Goal: Task Accomplishment & Management: Use online tool/utility

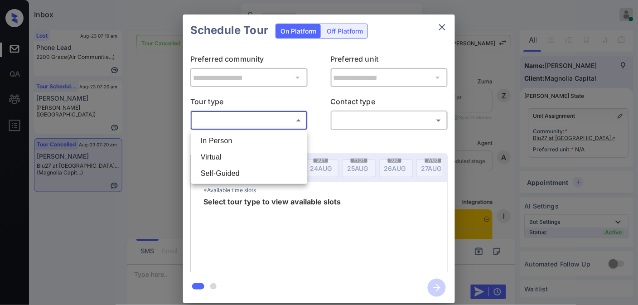
click at [250, 143] on li "In Person" at bounding box center [248, 141] width 111 height 16
type input "********"
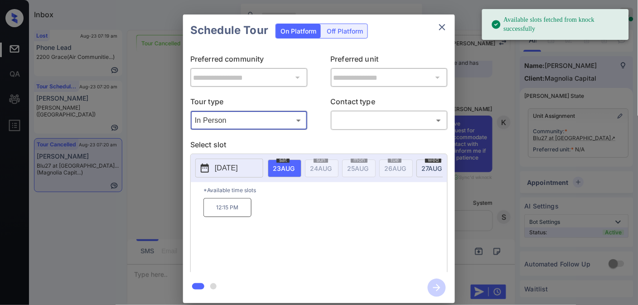
click at [238, 171] on p "[DATE]" at bounding box center [226, 168] width 23 height 11
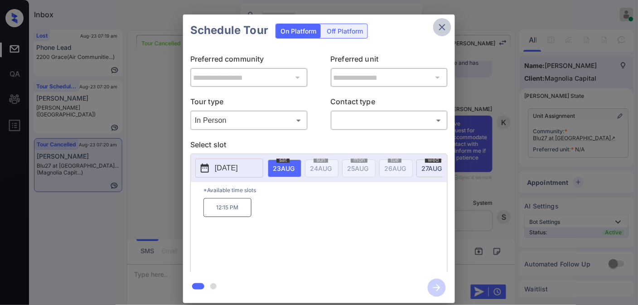
click at [446, 26] on icon "close" at bounding box center [442, 27] width 11 height 11
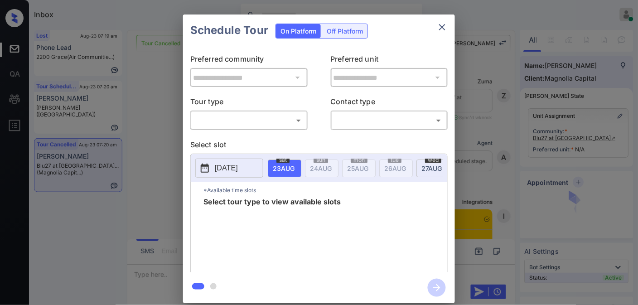
scroll to position [1043, 0]
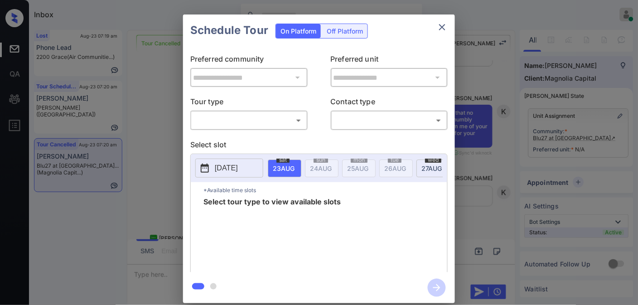
click at [270, 124] on body "Inbox [PERSON_NAME] Online Set yourself offline Set yourself on break Profile S…" at bounding box center [319, 152] width 638 height 305
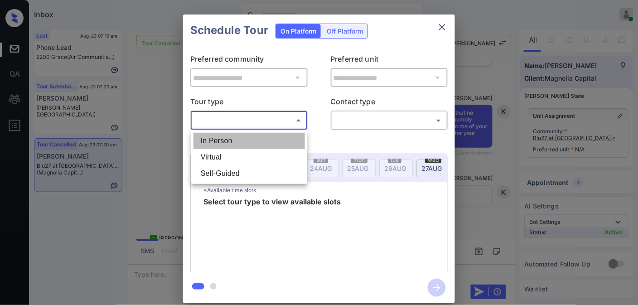
click at [270, 143] on li "In Person" at bounding box center [248, 141] width 111 height 16
type input "********"
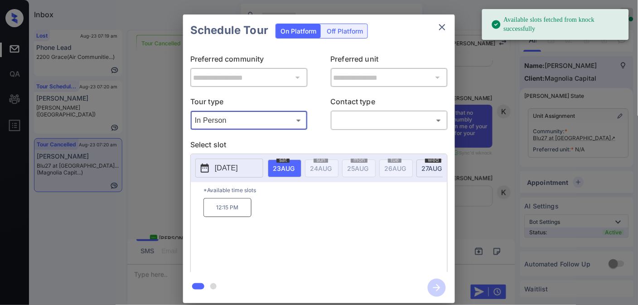
click at [238, 168] on p "[DATE]" at bounding box center [226, 168] width 23 height 11
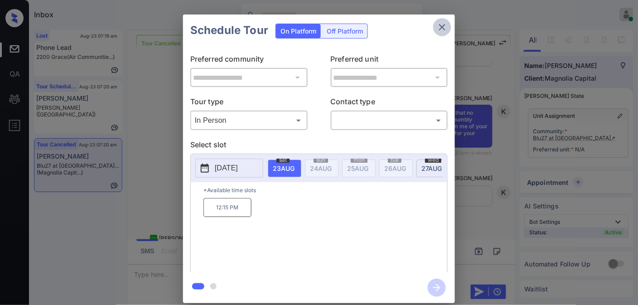
click at [438, 22] on icon "close" at bounding box center [442, 27] width 11 height 11
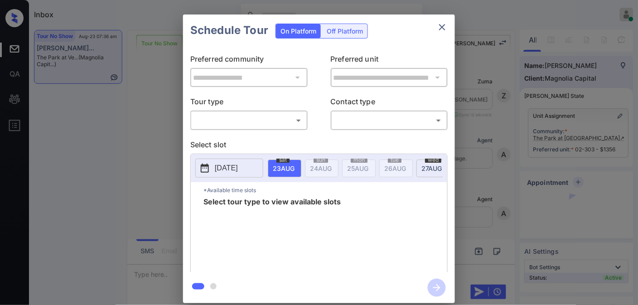
scroll to position [1638, 0]
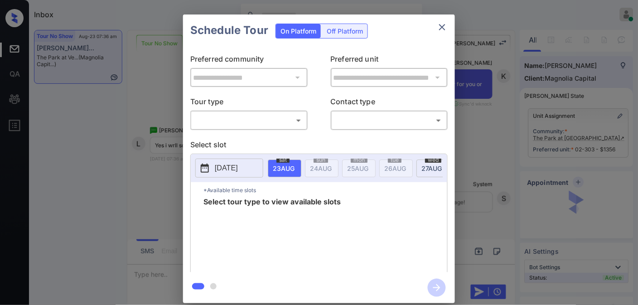
click at [278, 118] on body "Inbox Samantha Soliven Online Set yourself offline Set yourself on break Profil…" at bounding box center [319, 152] width 638 height 305
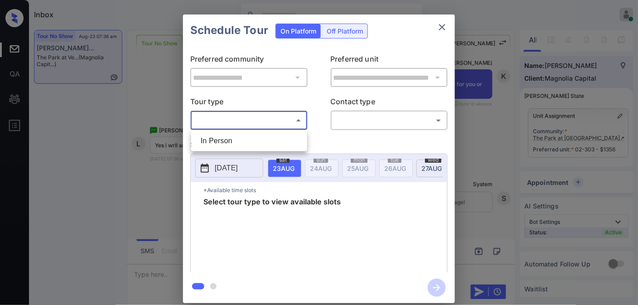
click at [265, 138] on li "In Person" at bounding box center [248, 141] width 111 height 16
type input "********"
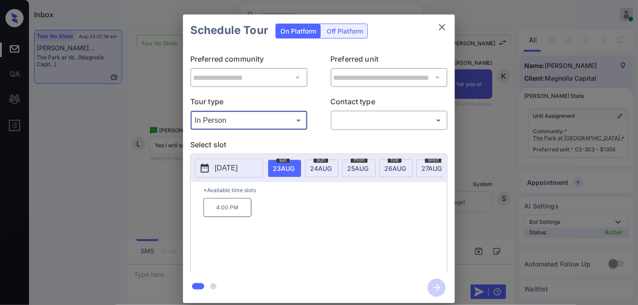
click at [294, 168] on span "24 AUG" at bounding box center [284, 168] width 22 height 8
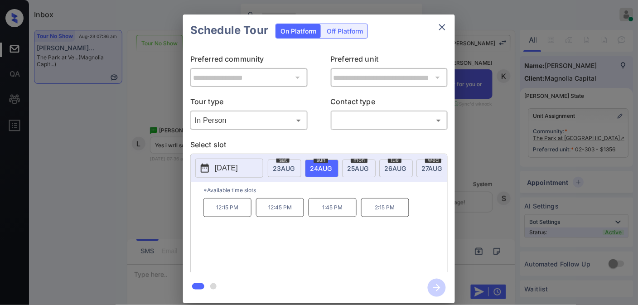
click at [346, 165] on div "mon 25 AUG" at bounding box center [359, 168] width 34 height 18
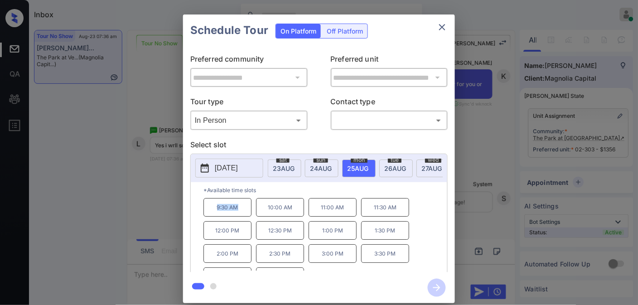
drag, startPoint x: 251, startPoint y: 211, endPoint x: 196, endPoint y: 211, distance: 54.8
click at [192, 211] on div "*Available time slots 9:30 AM 10:00 AM 11:00 AM 11:30 AM 12:00 PM 12:30 PM 1:00…" at bounding box center [319, 228] width 256 height 93
copy p "9:30 AM"
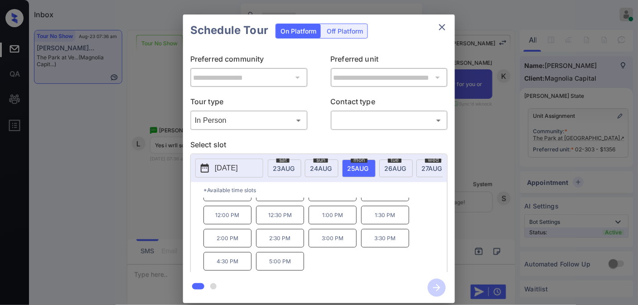
click at [294, 166] on span "26 AUG" at bounding box center [284, 168] width 22 height 8
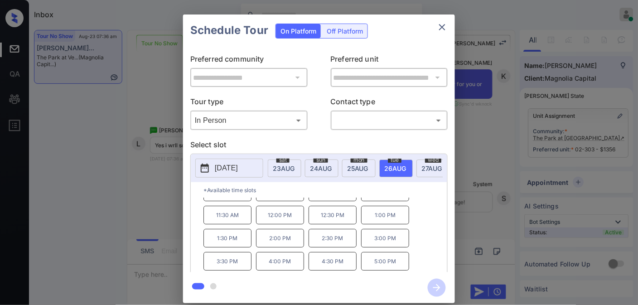
scroll to position [0, 0]
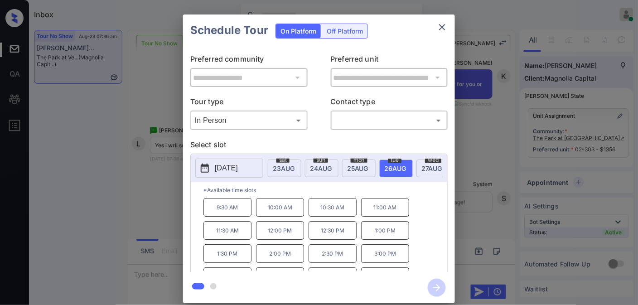
click at [441, 26] on icon "close" at bounding box center [442, 27] width 6 height 6
